Goal: Check status: Check status

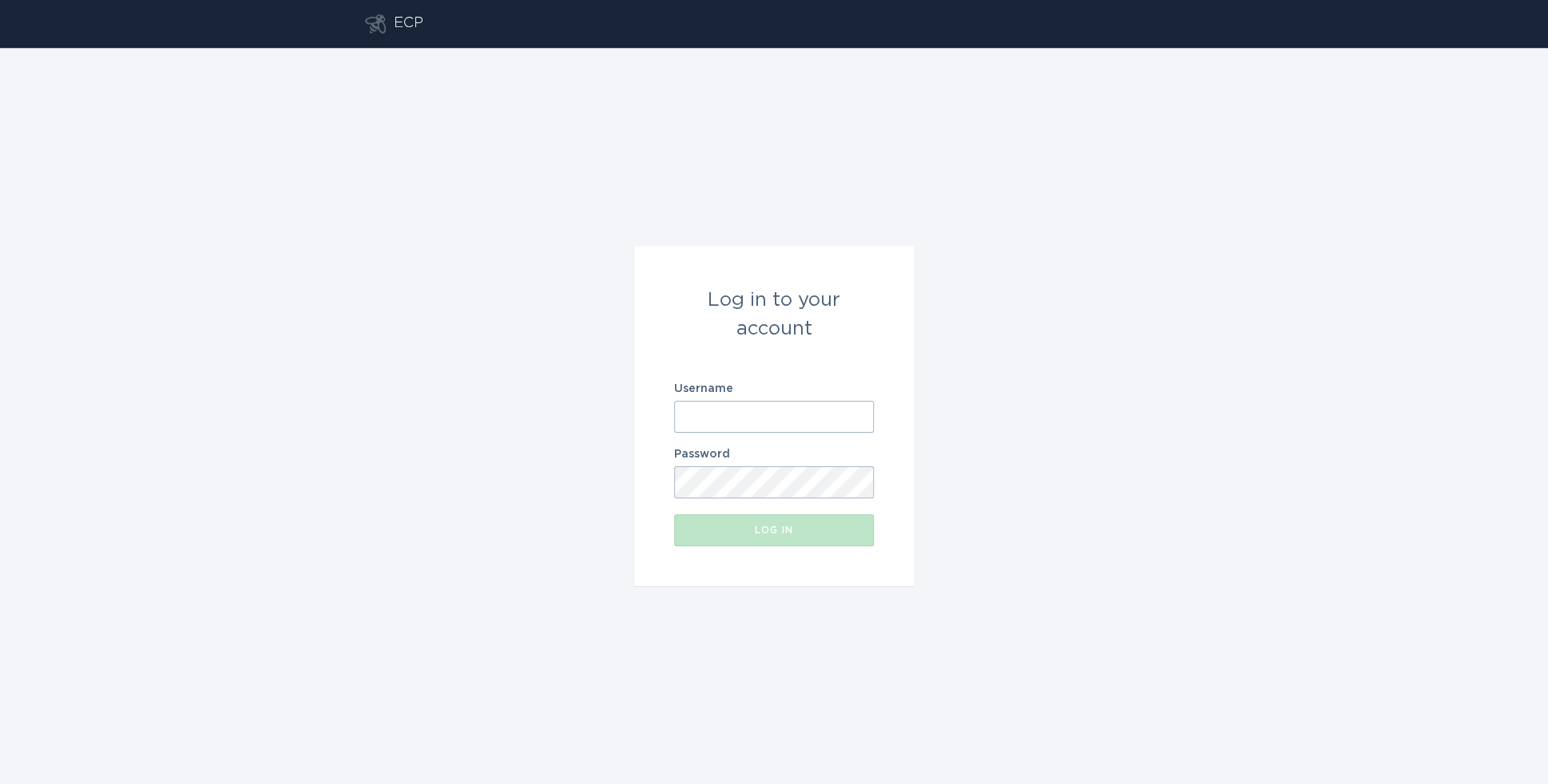
type input "[EMAIL_ADDRESS][DOMAIN_NAME]"
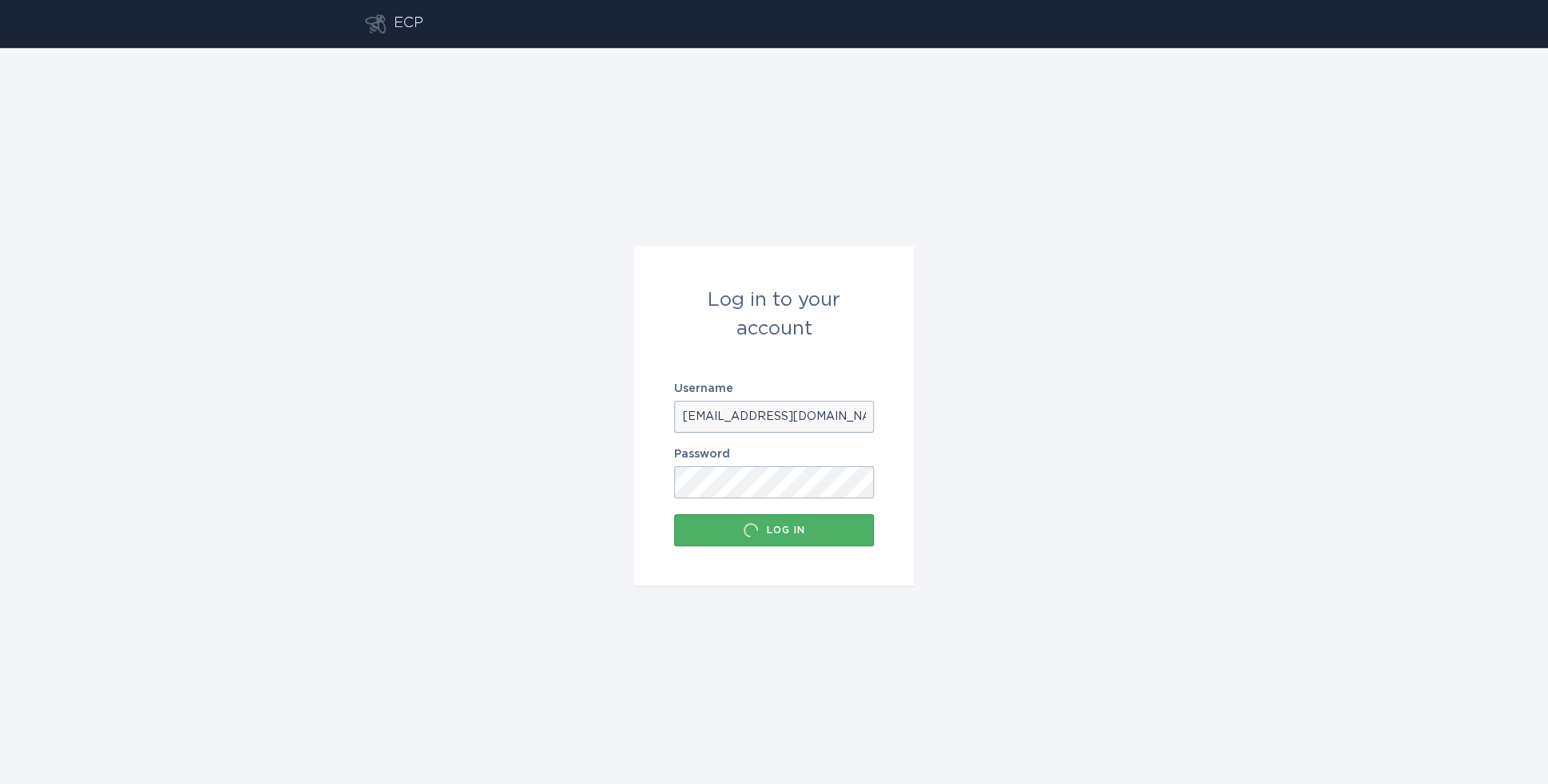
click at [771, 534] on div "Log in" at bounding box center [774, 530] width 184 height 16
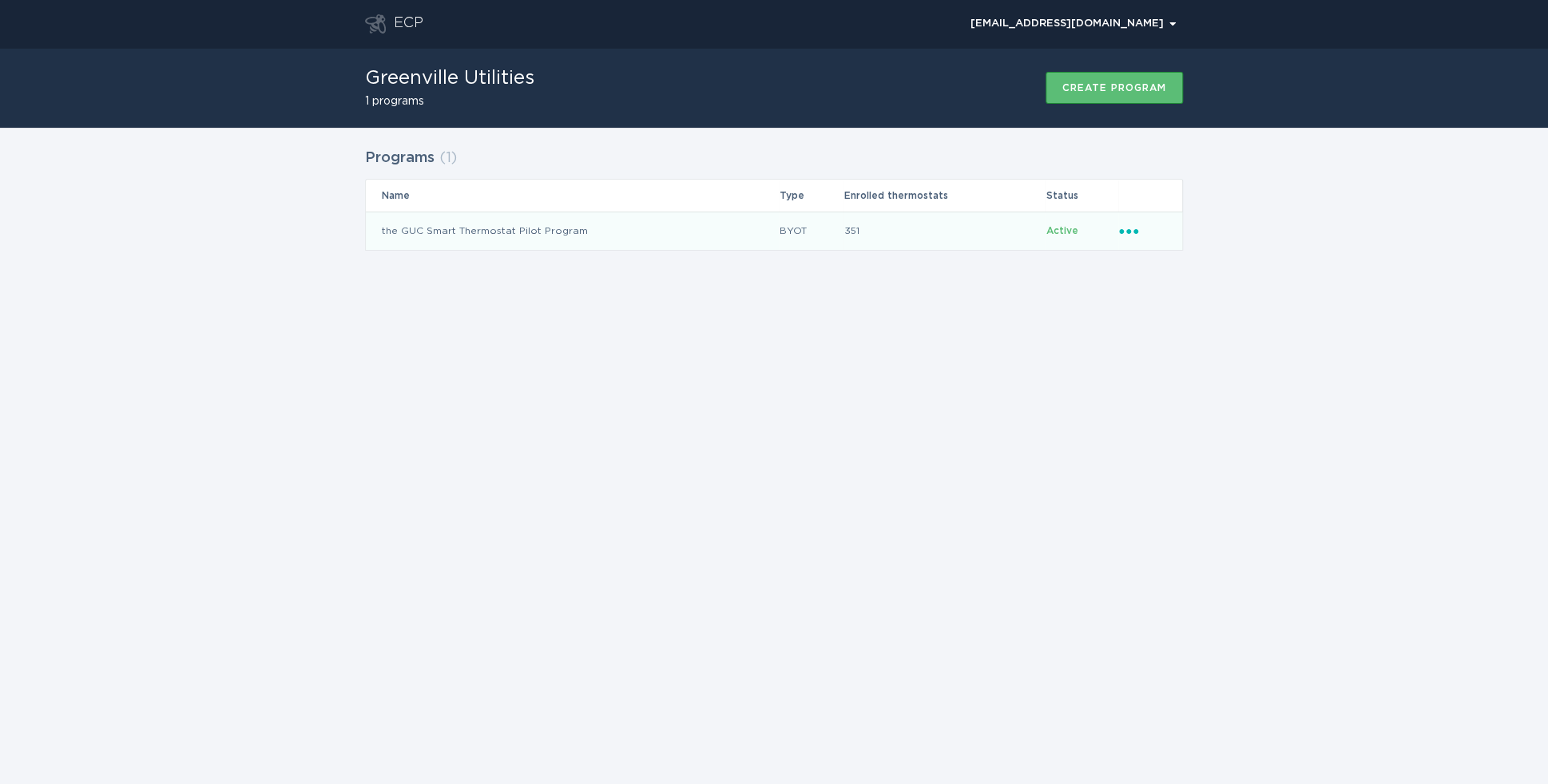
click at [543, 233] on td "the GUC Smart Thermostat Pilot Program" at bounding box center [572, 230] width 413 height 39
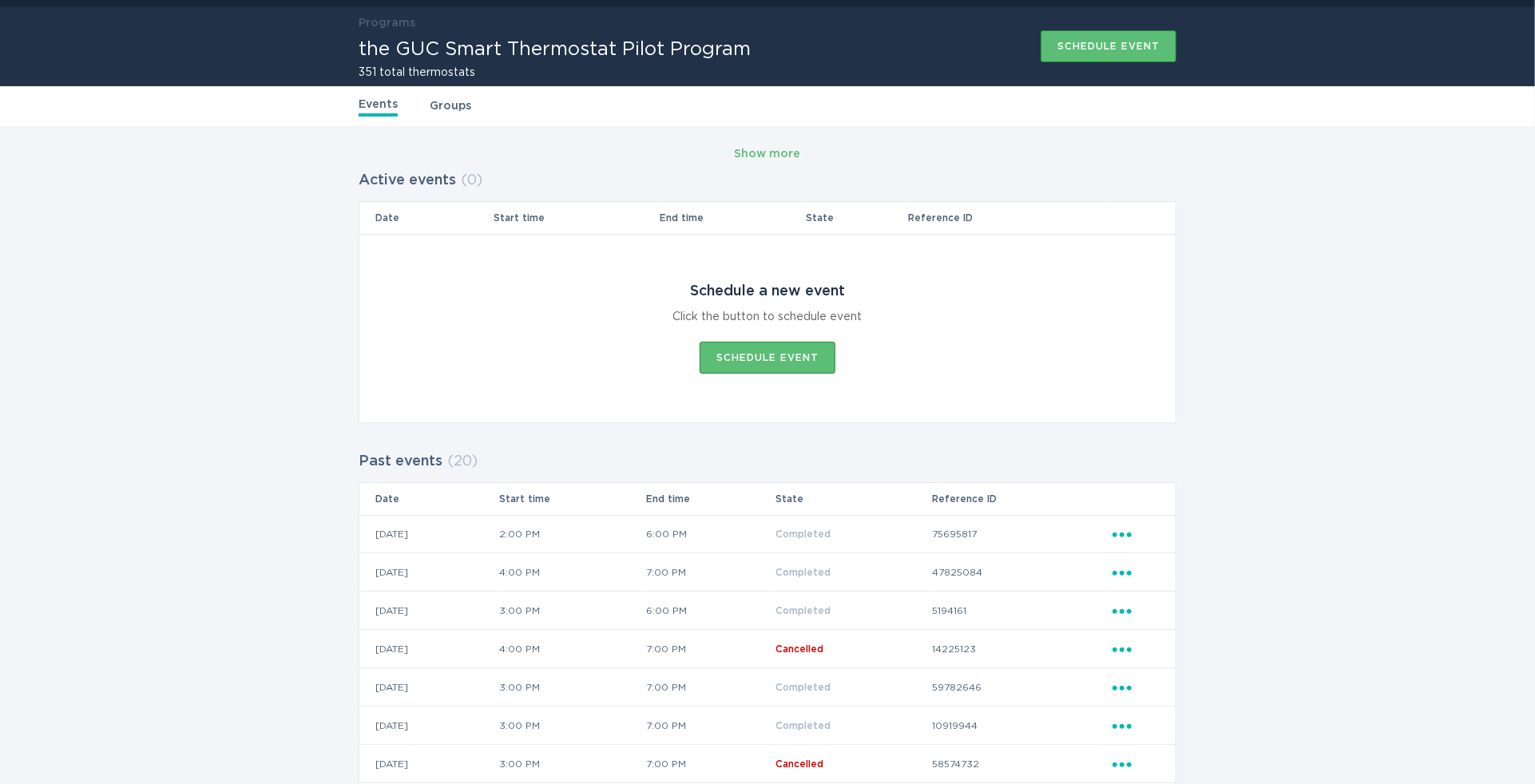
scroll to position [80, 0]
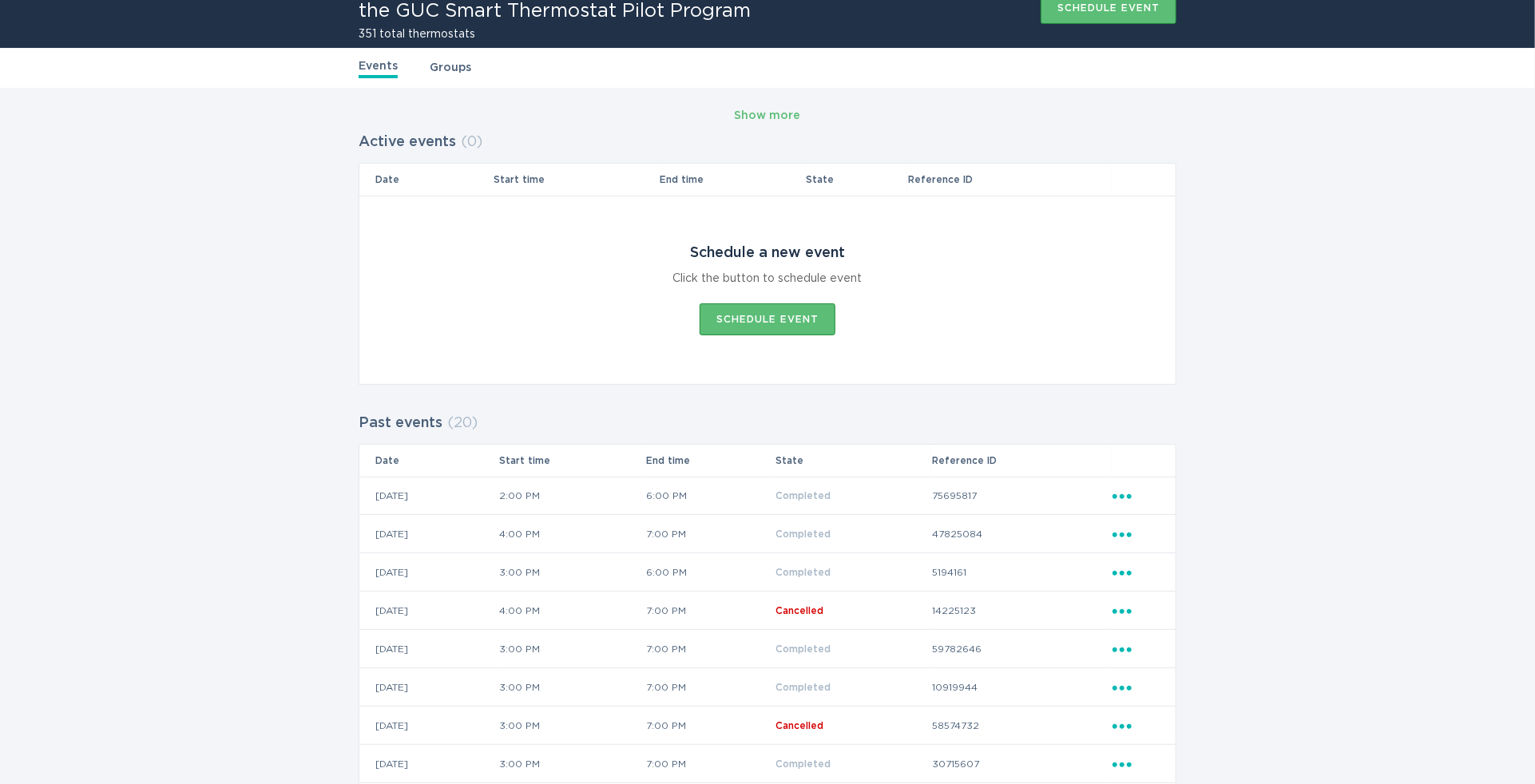
click at [1118, 498] on icon "Ellipsis" at bounding box center [1123, 493] width 22 height 14
click at [1149, 518] on div "View event summary" at bounding box center [1195, 523] width 166 height 37
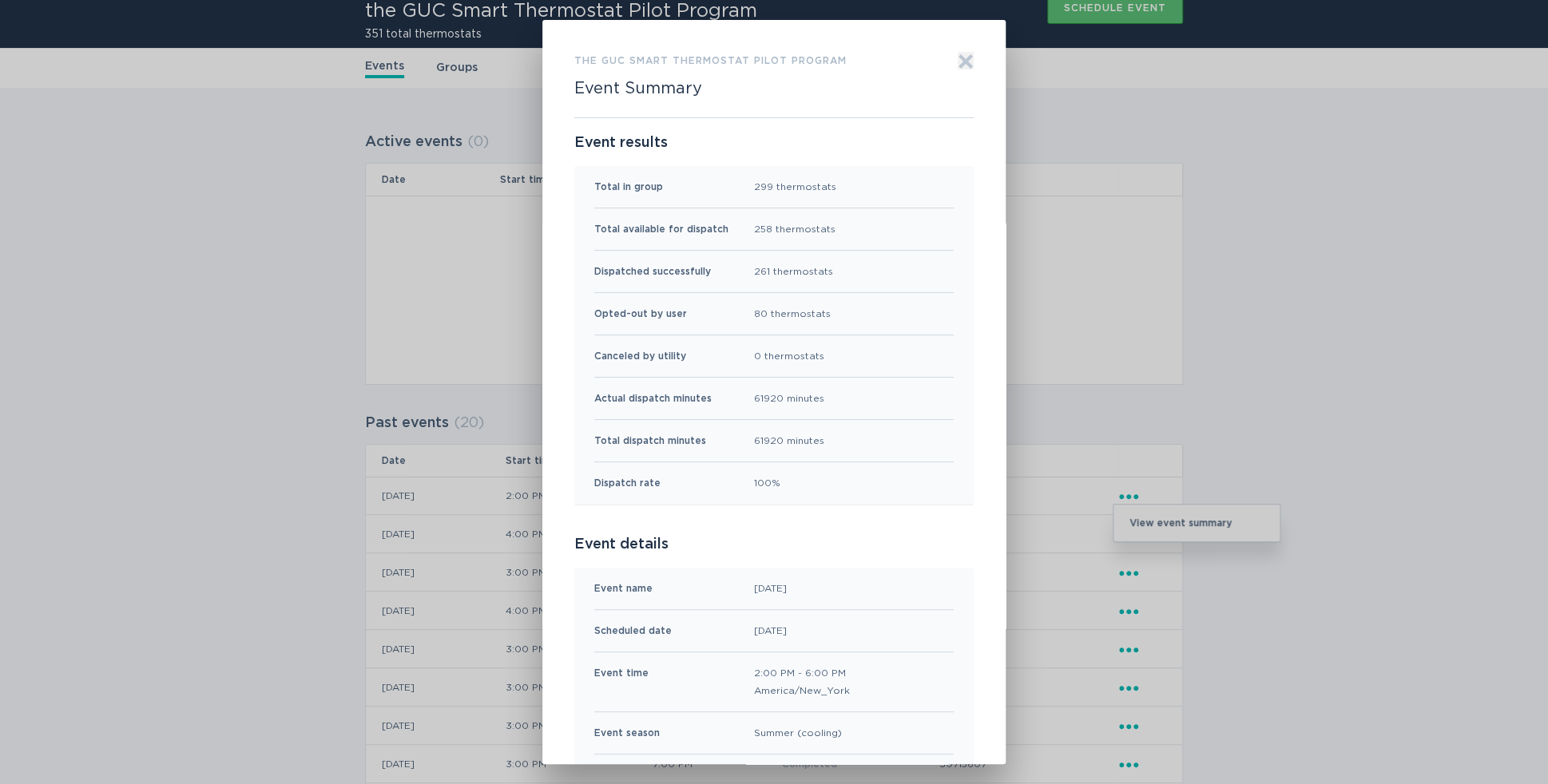
click at [961, 64] on icon "Exit" at bounding box center [966, 61] width 12 height 12
